Goal: Transaction & Acquisition: Purchase product/service

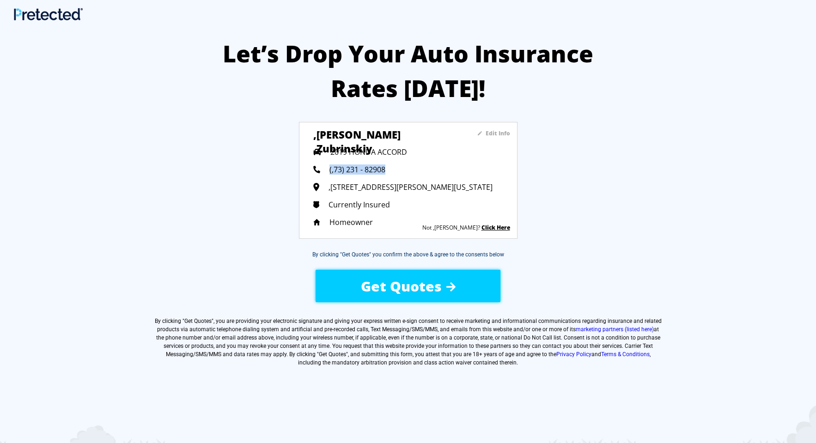
drag, startPoint x: 387, startPoint y: 168, endPoint x: 330, endPoint y: 174, distance: 56.6
click at [330, 174] on div "(,73) 231 - 82908" at bounding box center [411, 169] width 197 height 10
click at [380, 288] on span "Get Quotes" at bounding box center [401, 286] width 81 height 19
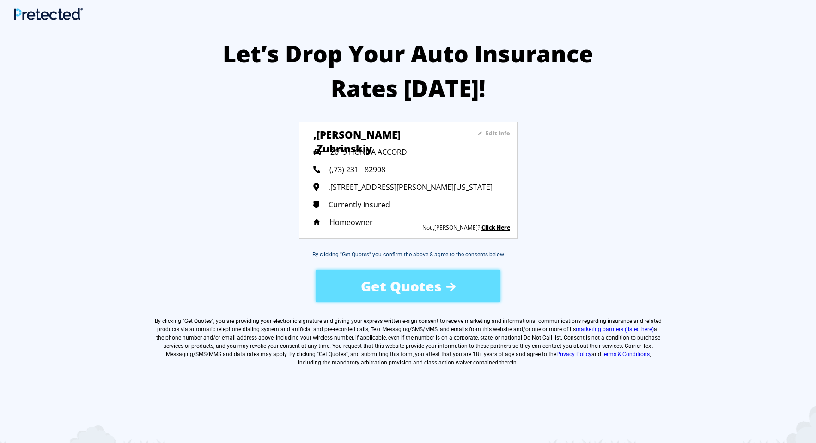
click at [380, 288] on div "Get Quotes" at bounding box center [407, 286] width 185 height 32
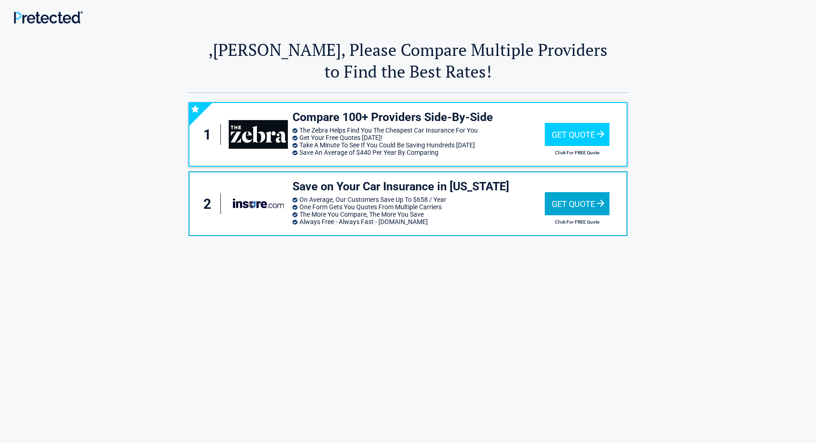
click at [579, 202] on div "Get Quote" at bounding box center [577, 203] width 65 height 23
